Goal: Check status: Check status

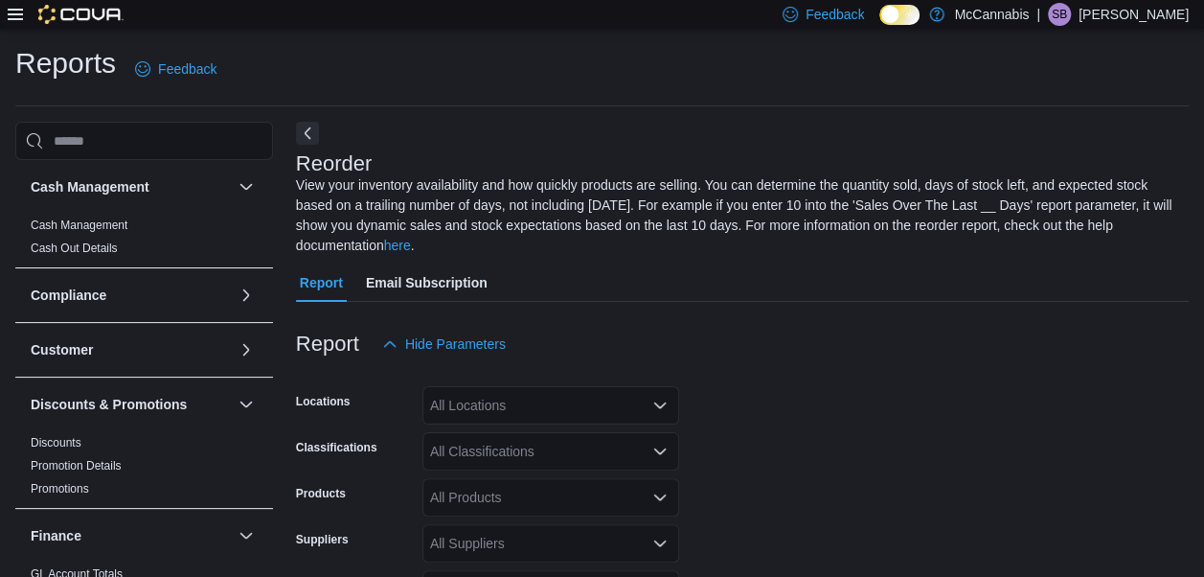
scroll to position [84, 0]
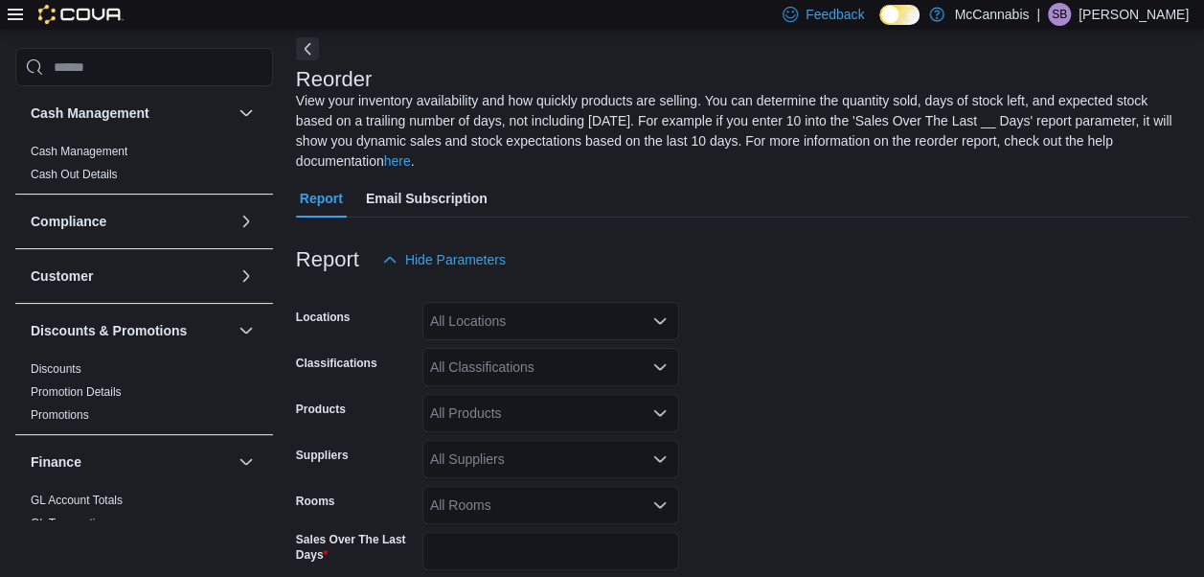
click at [21, 13] on icon at bounding box center [15, 14] width 15 height 11
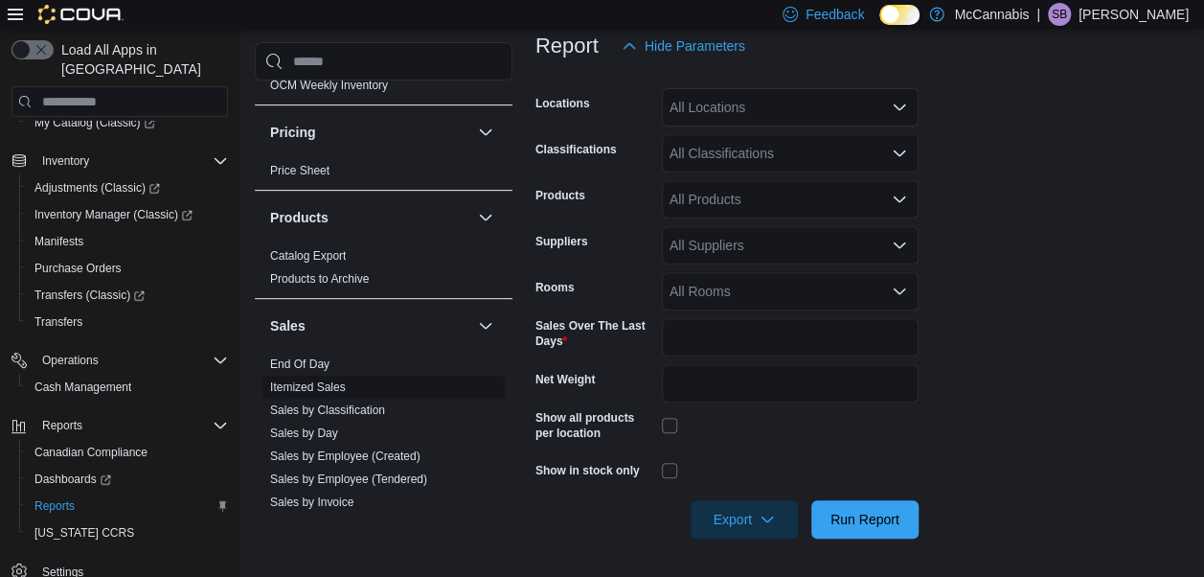
scroll to position [958, 0]
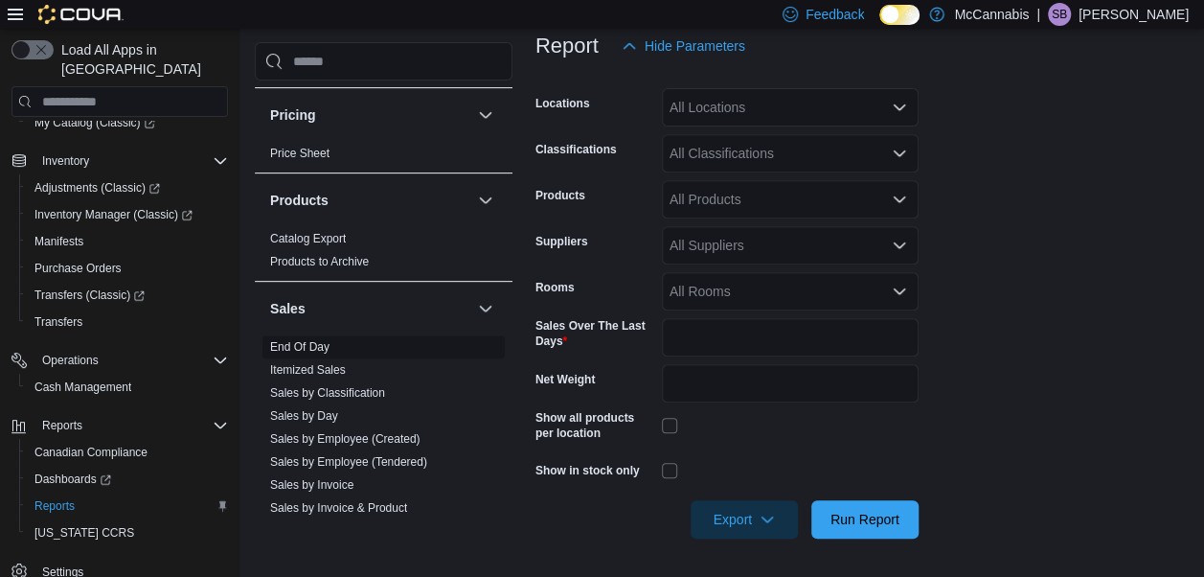
click at [316, 341] on link "End Of Day" at bounding box center [299, 346] width 59 height 13
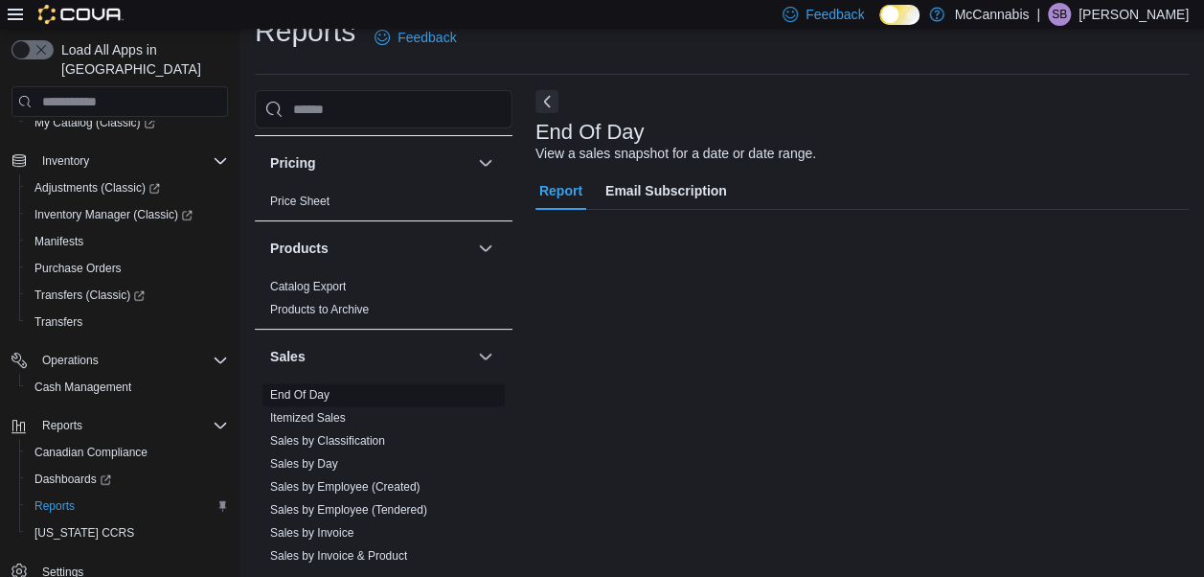
scroll to position [31, 0]
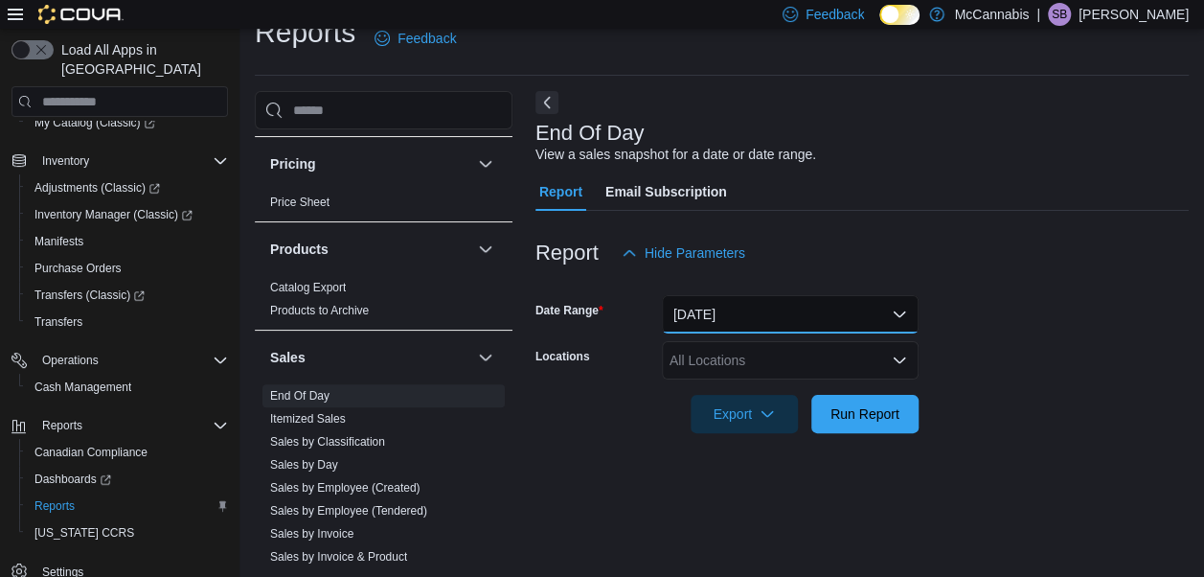
click at [718, 300] on button "[DATE]" at bounding box center [790, 314] width 257 height 38
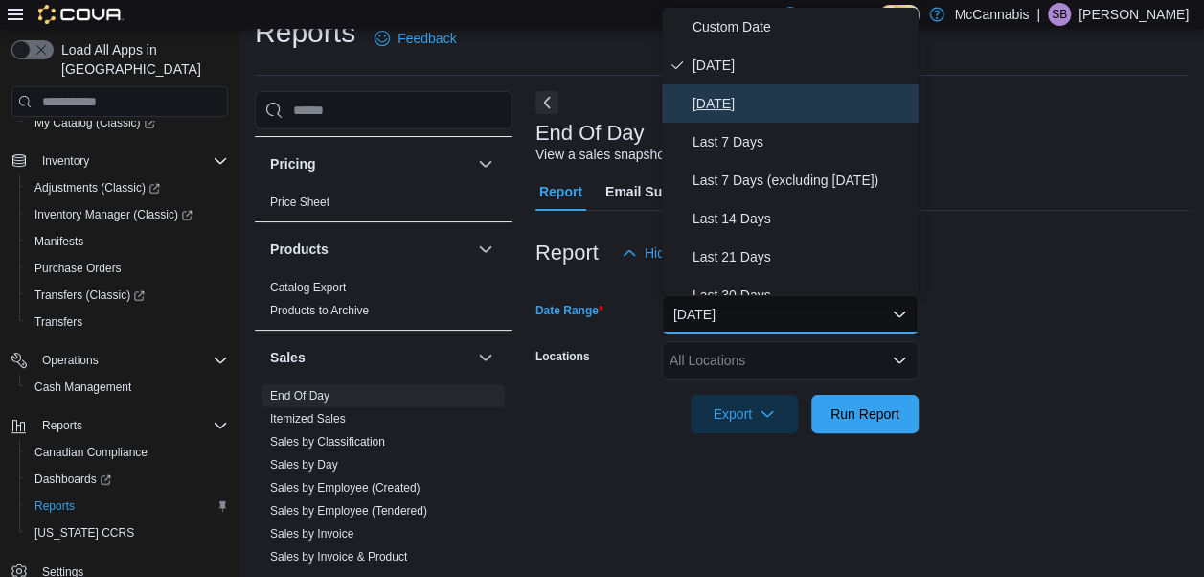
click at [719, 118] on button "[DATE]" at bounding box center [790, 103] width 257 height 38
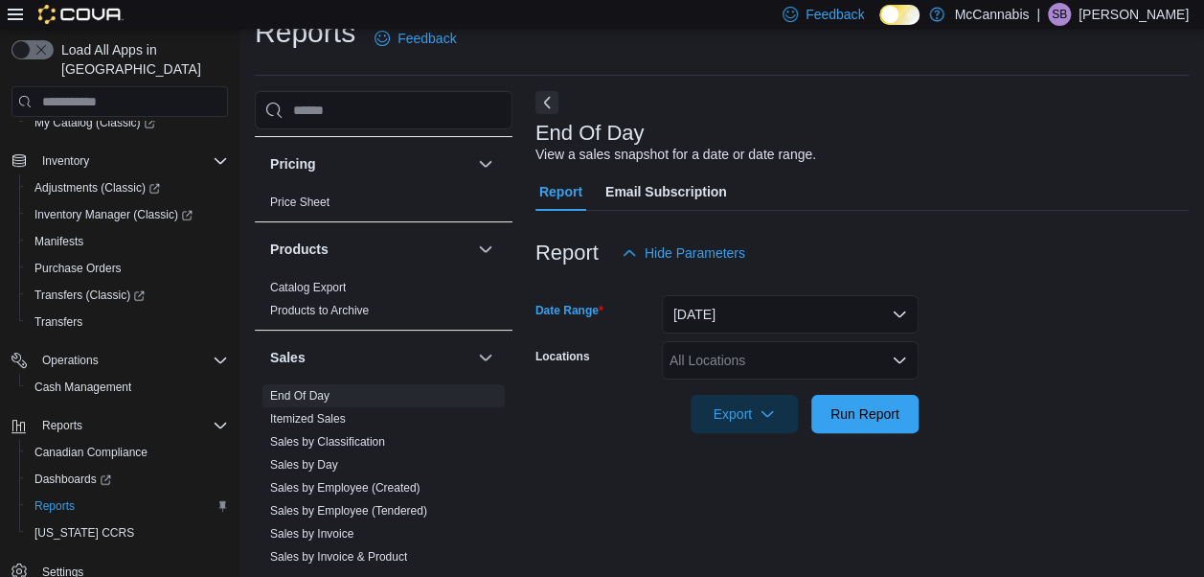
click at [732, 335] on form "Date Range [DATE] Locations All Locations Export Run Report" at bounding box center [861, 352] width 653 height 161
click at [736, 355] on div "All Locations" at bounding box center [790, 360] width 257 height 38
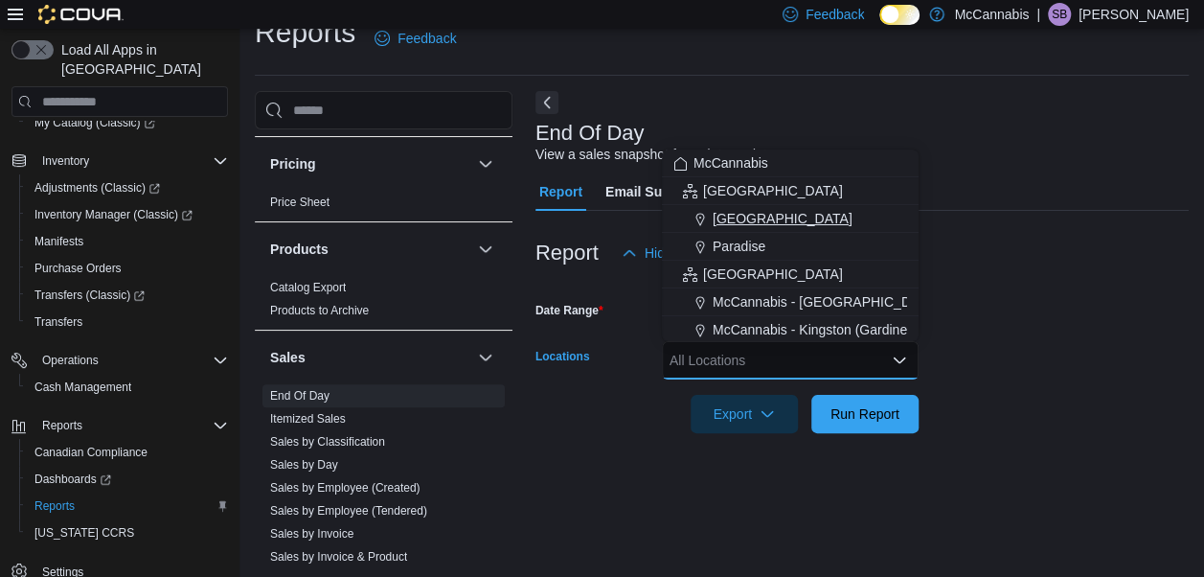
click at [736, 209] on span "[GEOGRAPHIC_DATA]" at bounding box center [783, 218] width 140 height 19
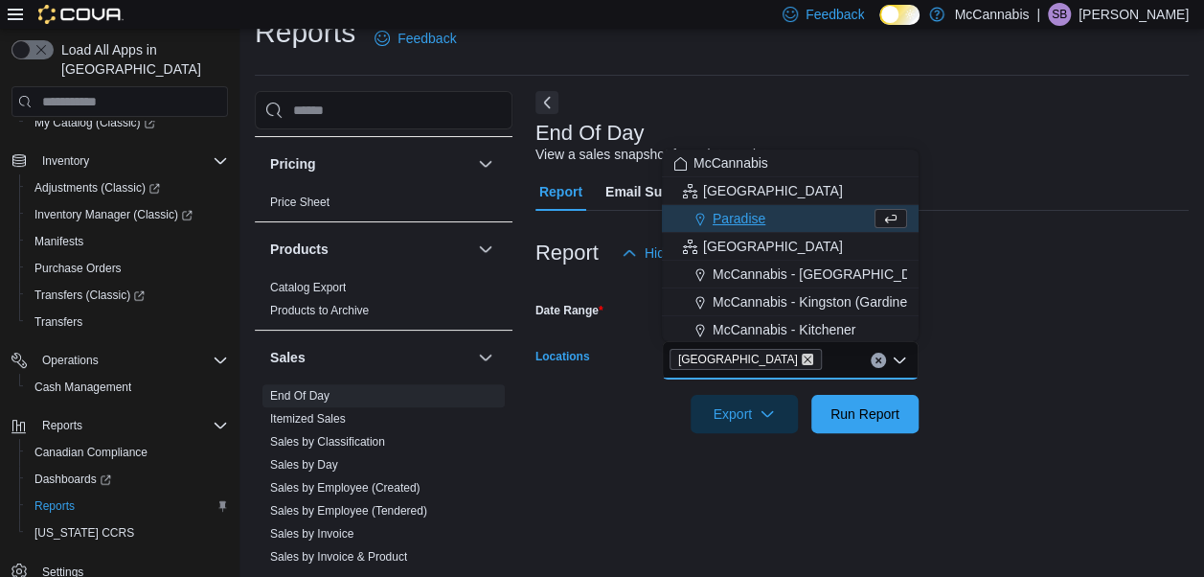
click at [802, 354] on icon "Remove Deer Lake from selection in this group" at bounding box center [807, 358] width 11 height 11
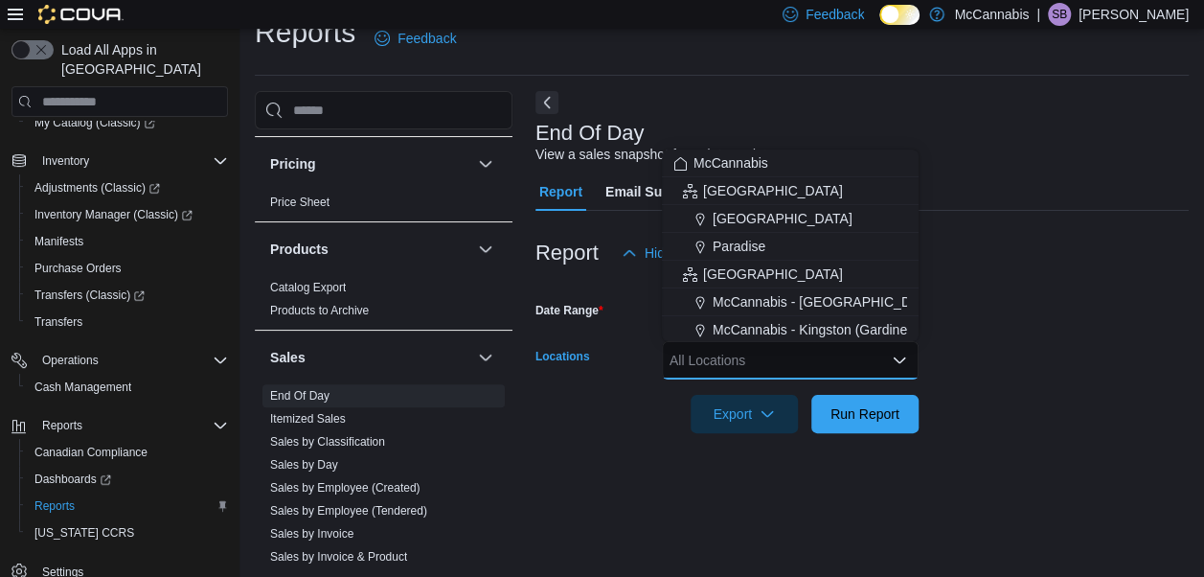
click at [747, 361] on div "All Locations" at bounding box center [790, 360] width 257 height 38
click at [728, 247] on span "Paradise" at bounding box center [739, 246] width 53 height 19
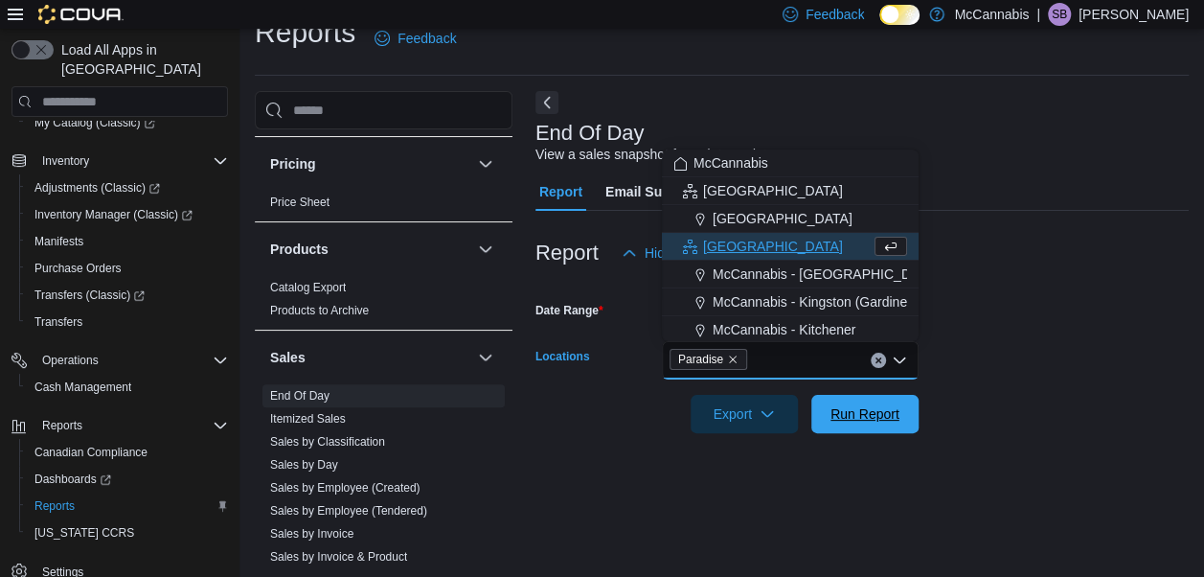
drag, startPoint x: 845, startPoint y: 416, endPoint x: 950, endPoint y: 362, distance: 118.2
click at [845, 417] on span "Run Report" at bounding box center [865, 413] width 69 height 19
